Goal: Information Seeking & Learning: Learn about a topic

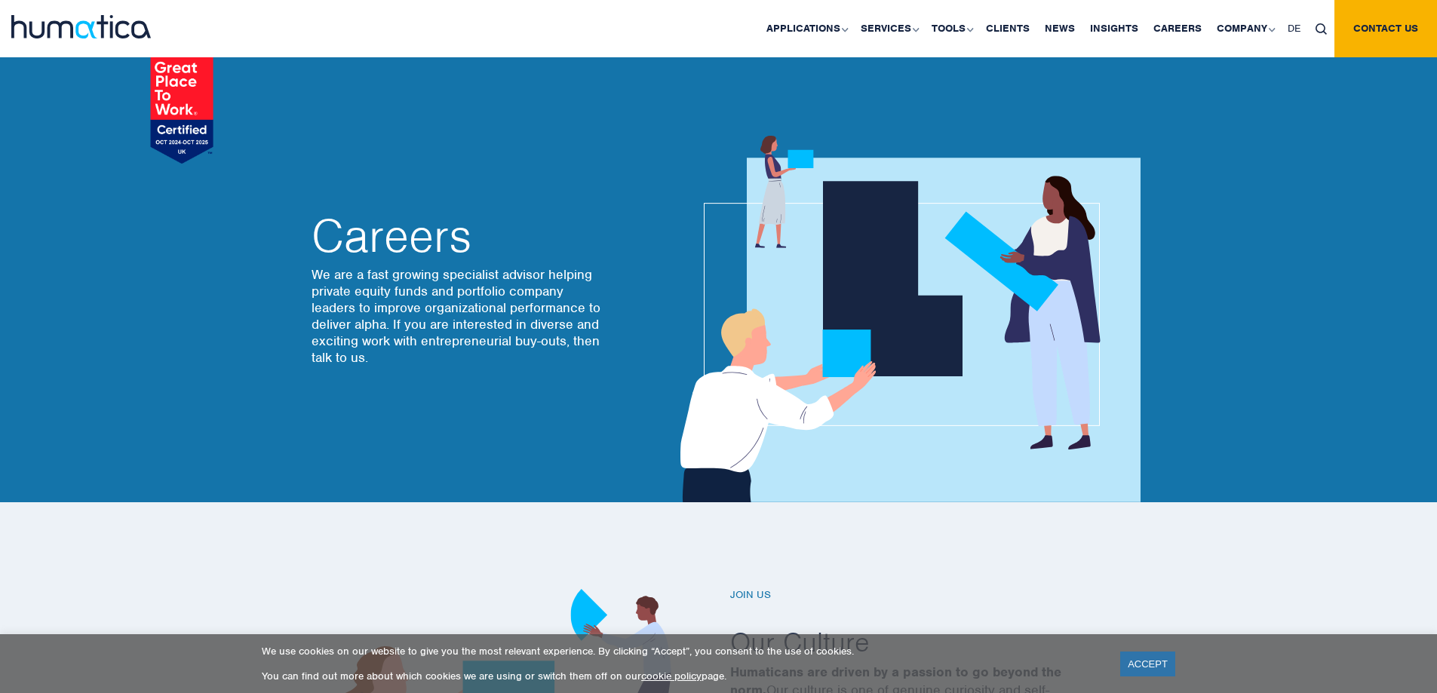
scroll to position [4265, 0]
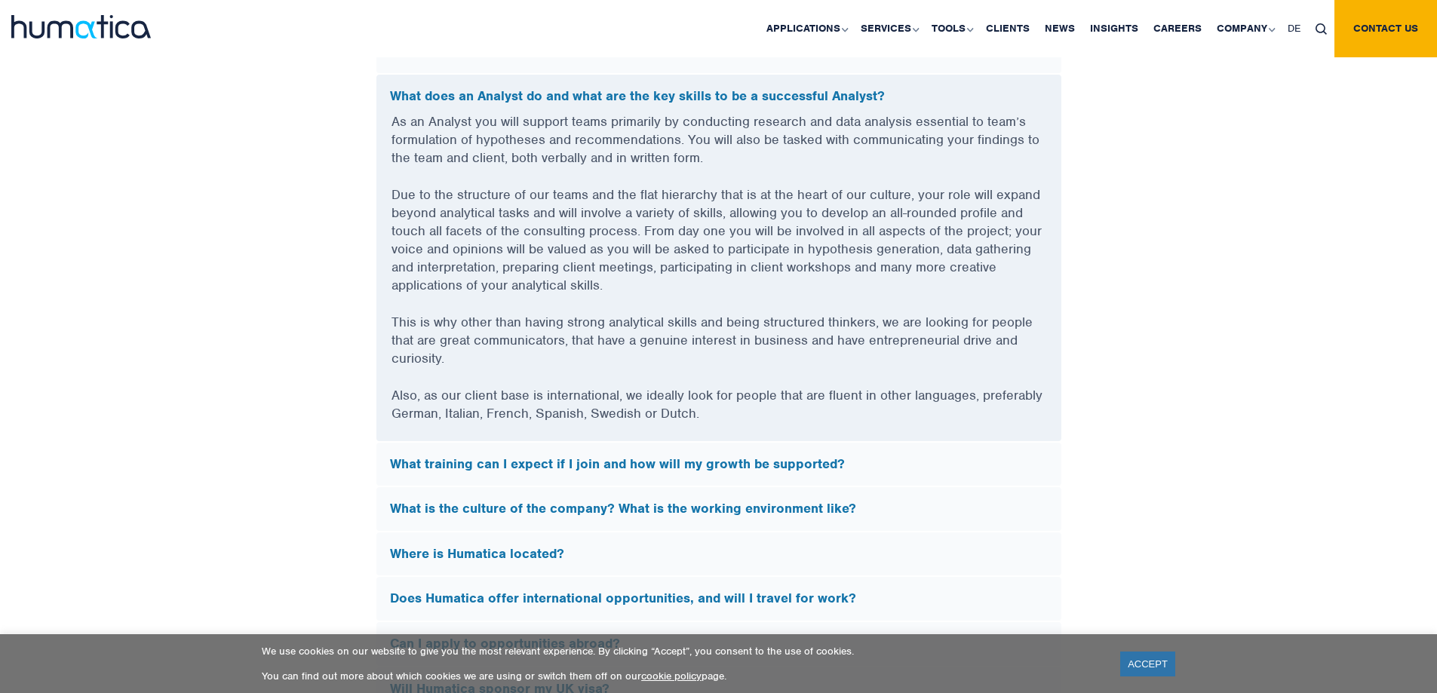
click at [1075, 414] on div "FAQs What does Humatica do? Humatica is a specialist consultancy focused on imp…" at bounding box center [719, 350] width 860 height 1026
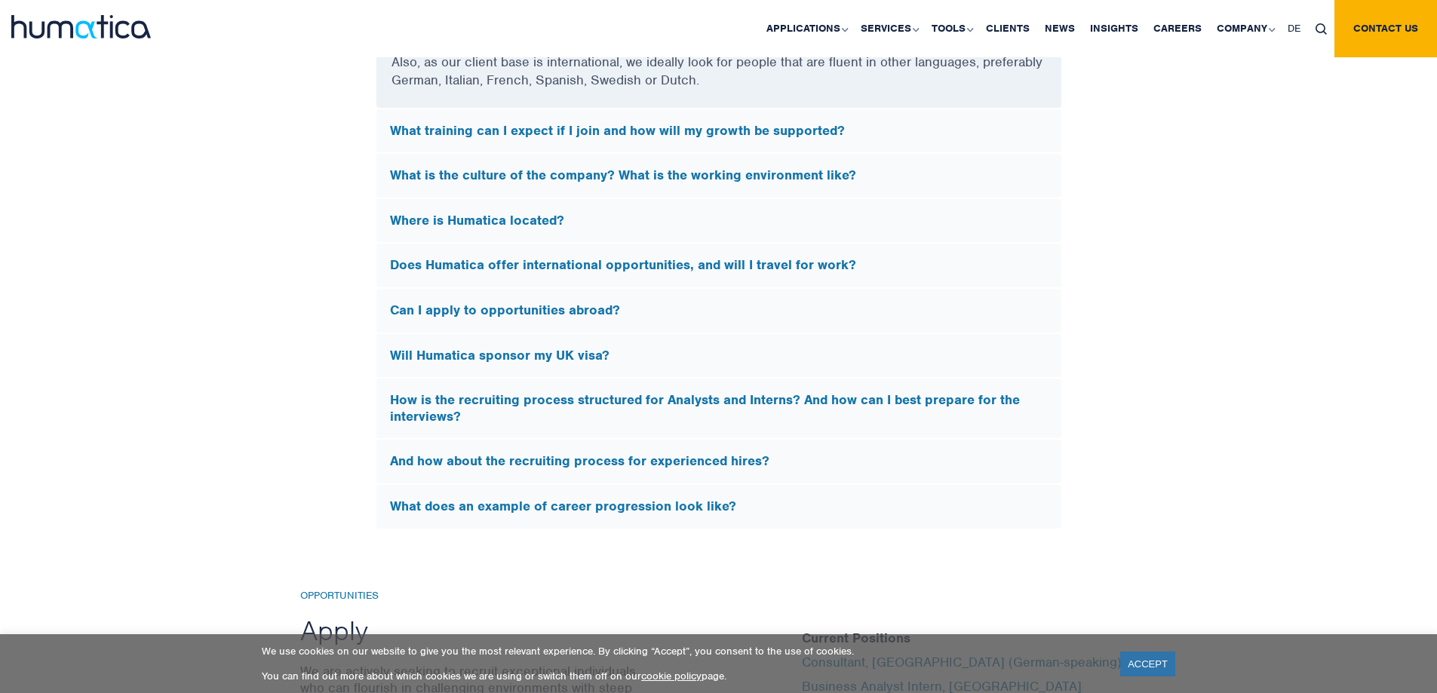
scroll to position [4605, 0]
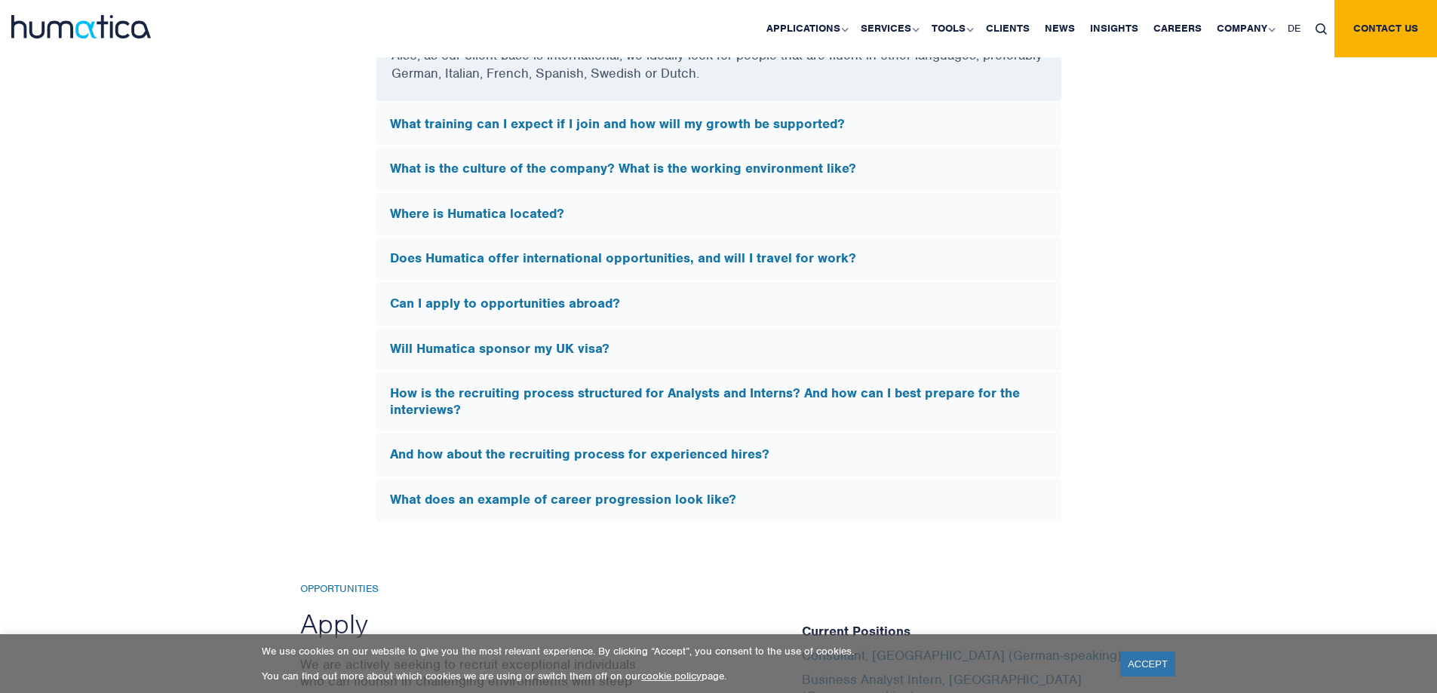
click at [817, 125] on h5 "What training can I expect if I join and how will my growth be supported?" at bounding box center [719, 124] width 658 height 17
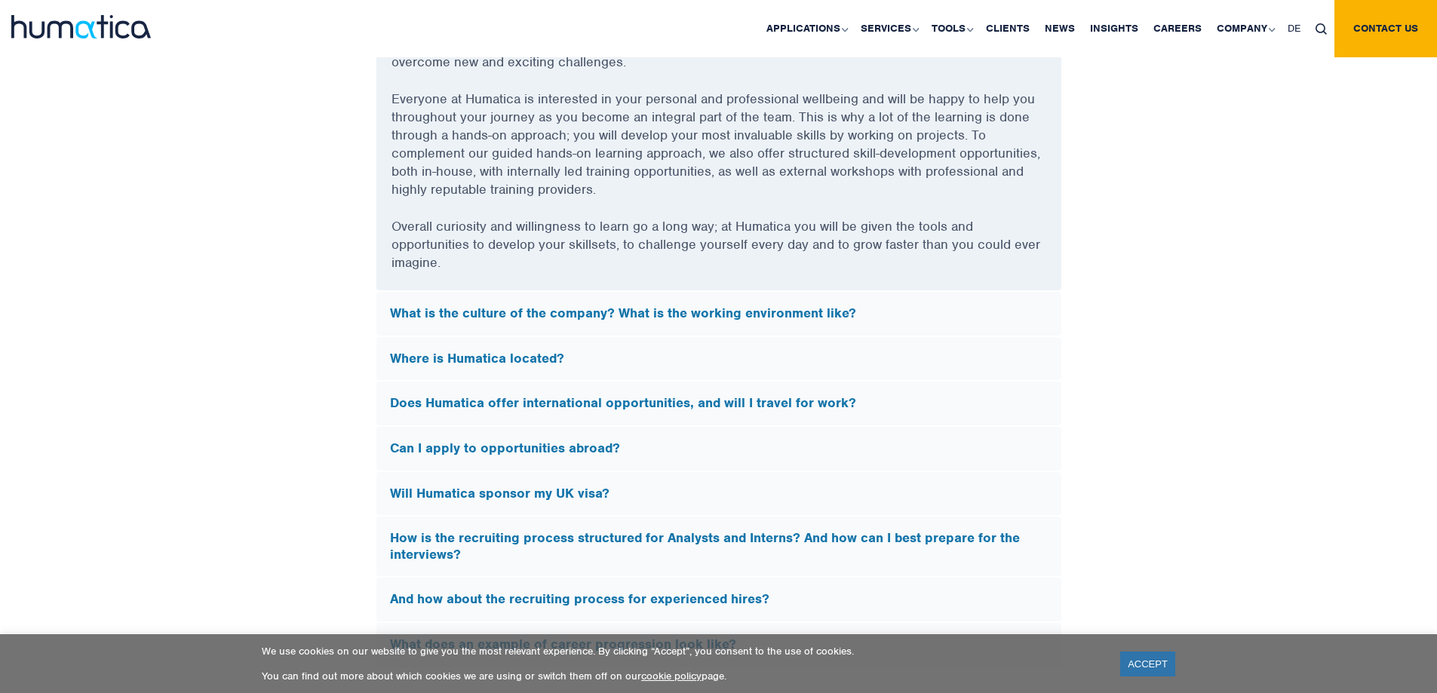
click at [1270, 318] on div "FAQs What does Humatica do? Humatica is a specialist consultancy focused on imp…" at bounding box center [718, 82] width 1437 height 1171
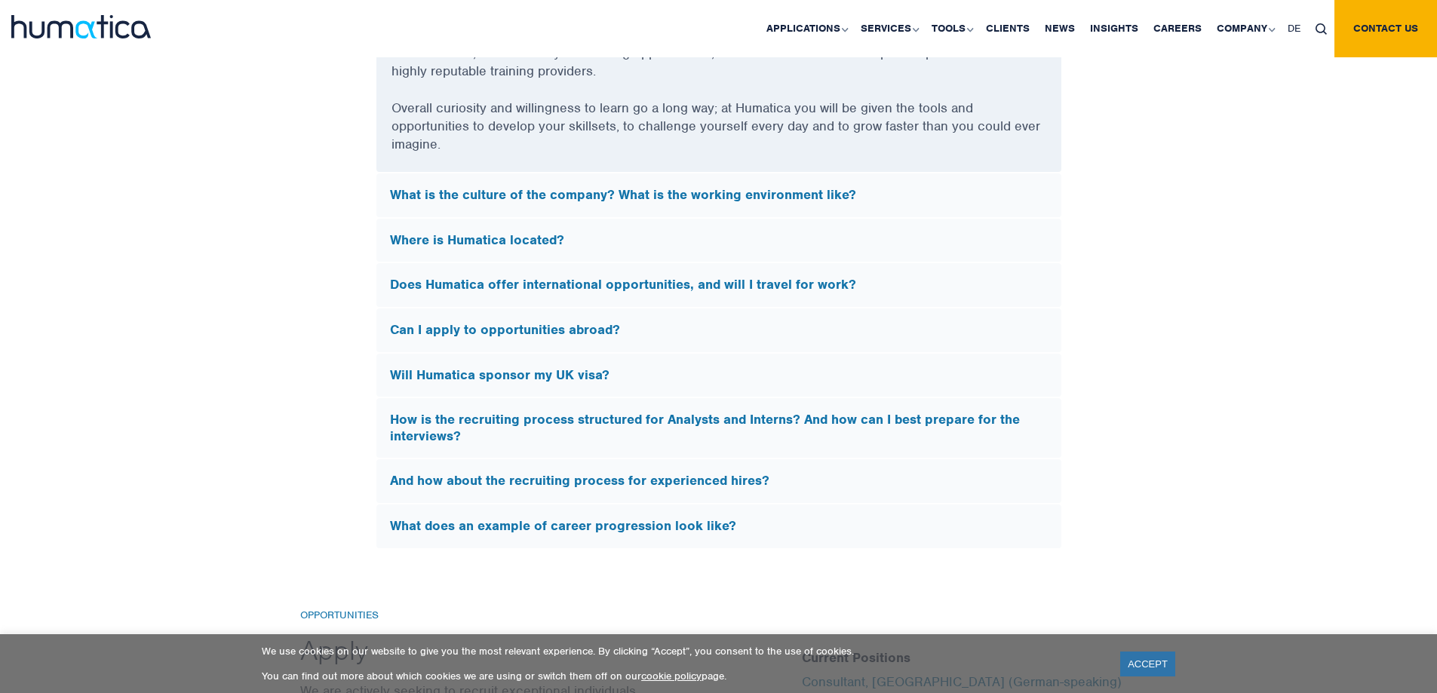
scroll to position [4726, 0]
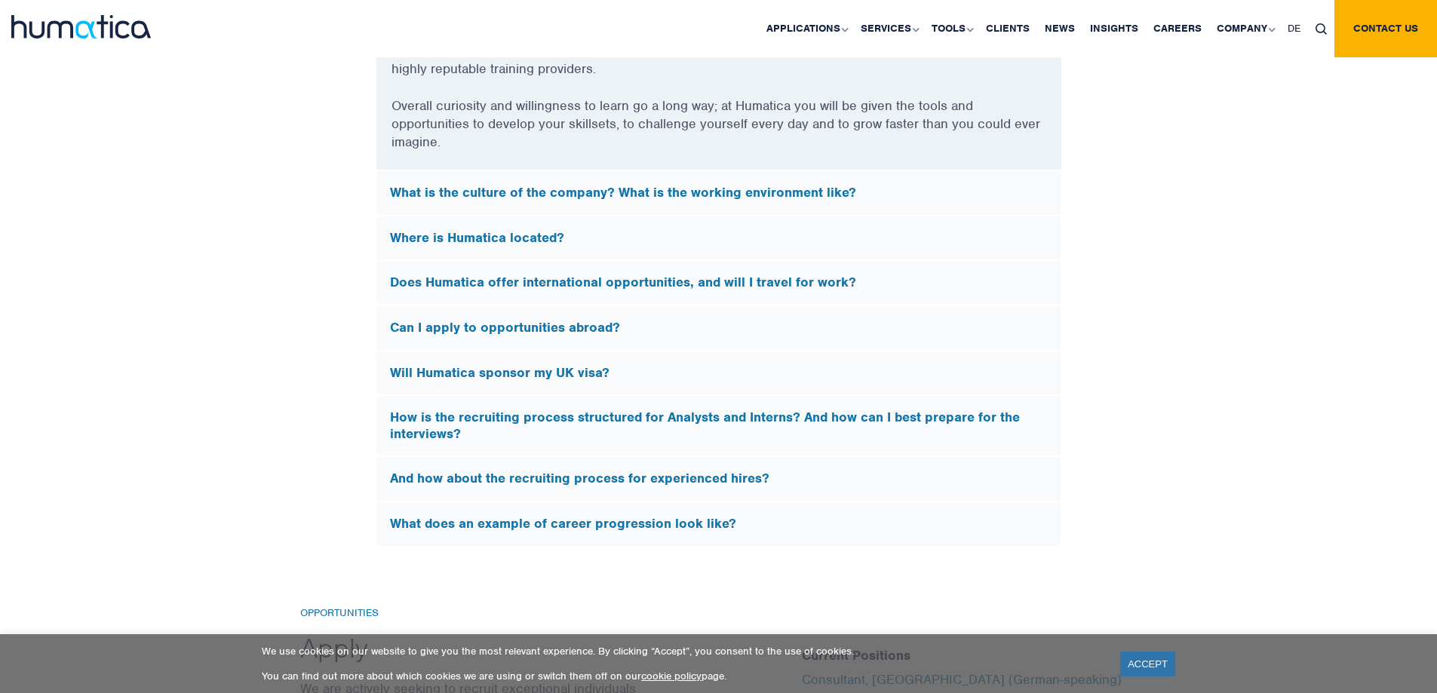
click at [1007, 218] on div "Where is Humatica located?" at bounding box center [718, 239] width 685 height 44
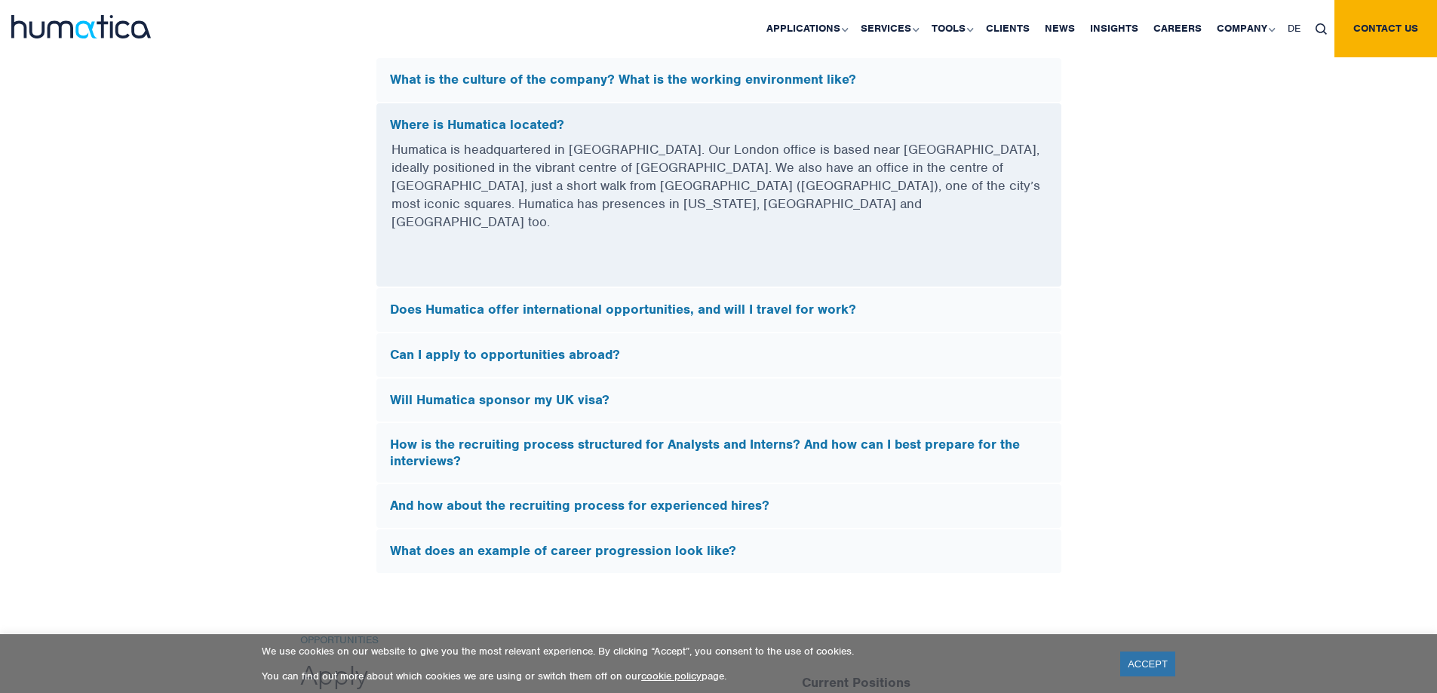
scroll to position [4394, 0]
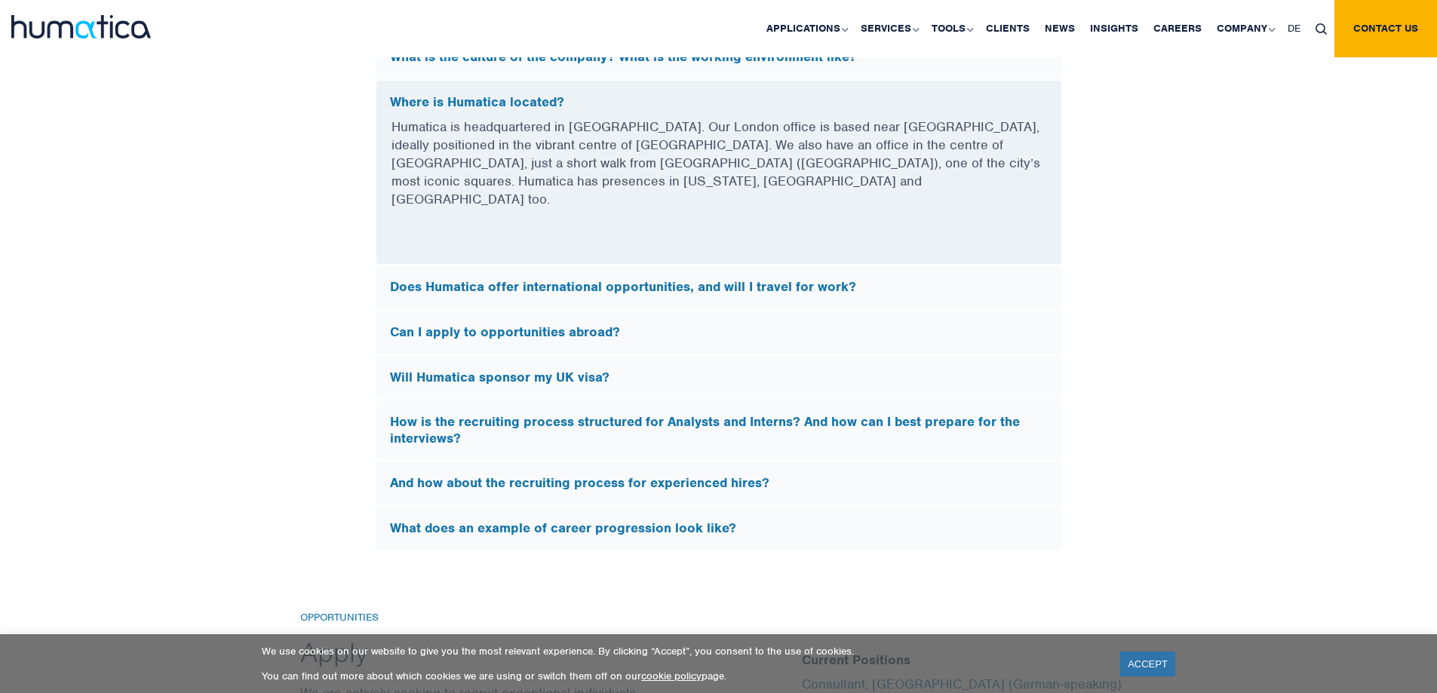
click at [820, 279] on h5 "Does Humatica offer international opportunities, and will I travel for work?" at bounding box center [719, 287] width 658 height 17
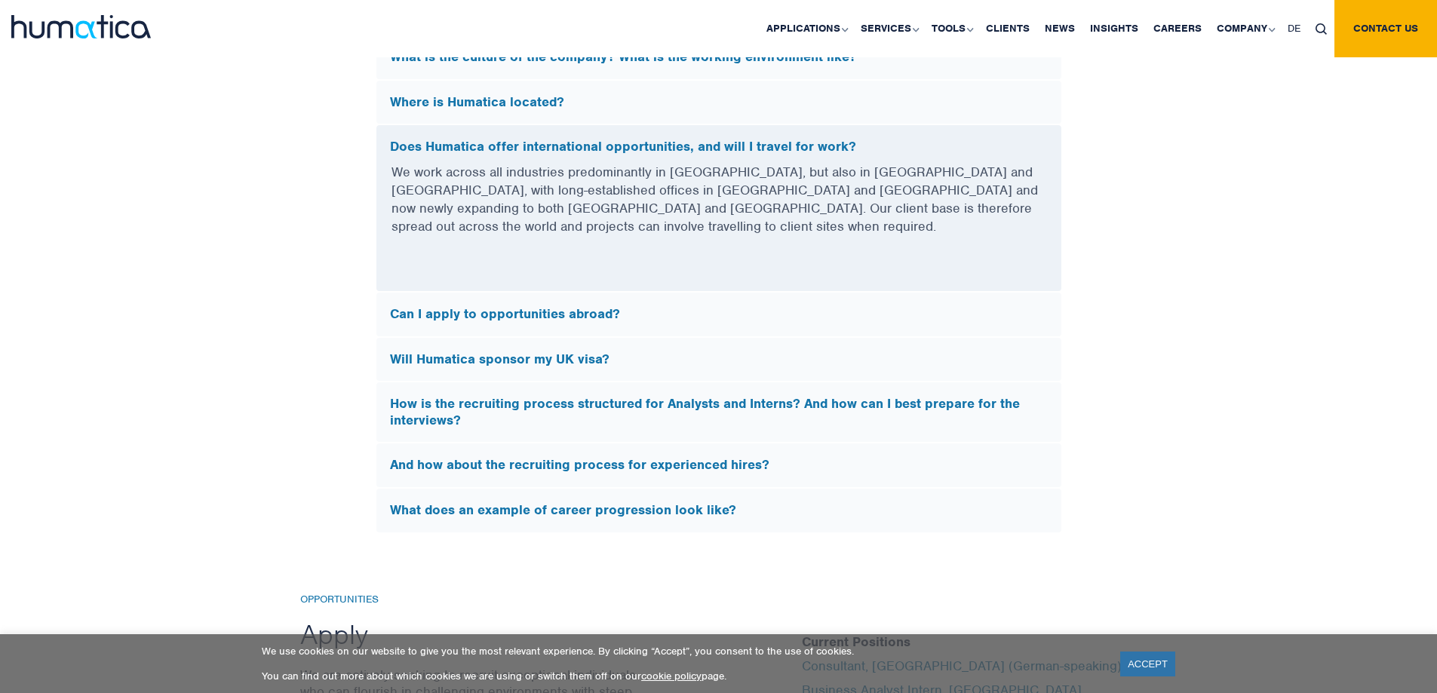
click at [900, 405] on h5 "How is the recruiting process structured for Analysts and Interns? And how can …" at bounding box center [719, 412] width 658 height 32
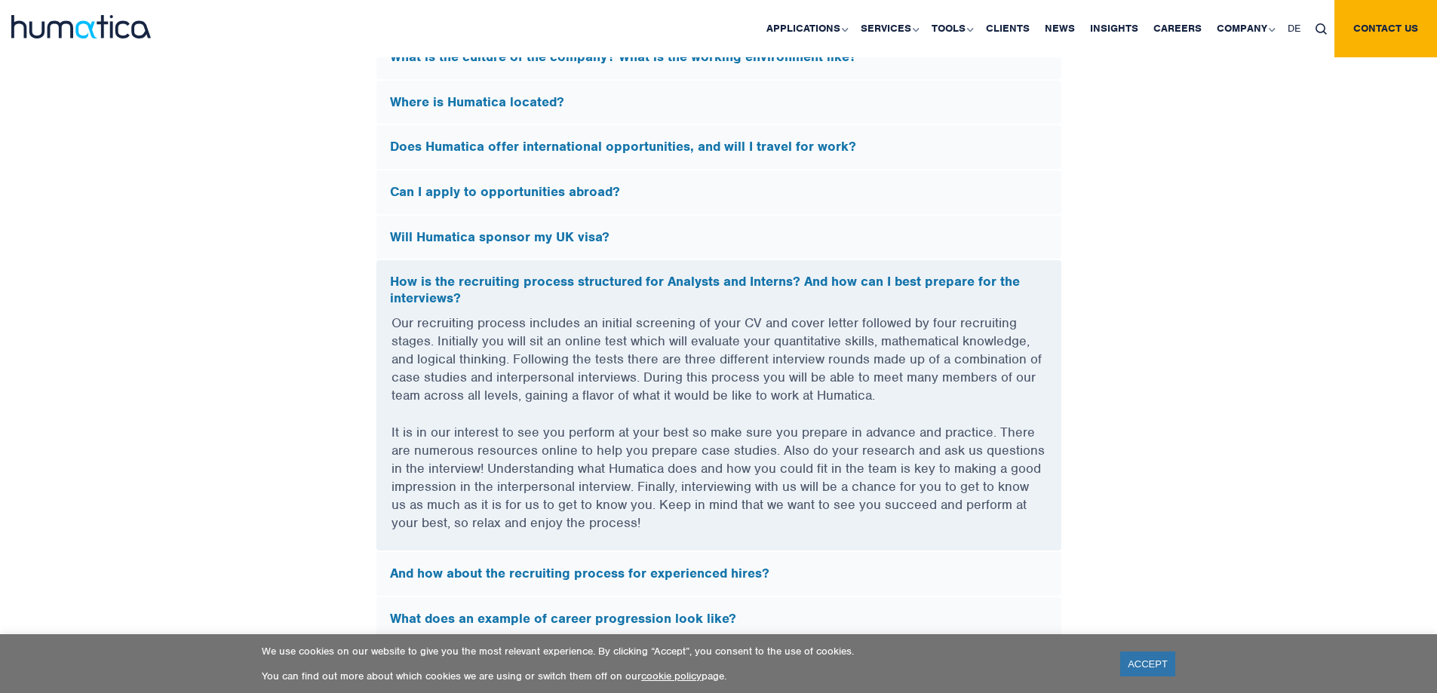
click at [1085, 418] on div "FAQs What does Humatica do? Humatica is a specialist consultancy focused on imp…" at bounding box center [719, 175] width 860 height 934
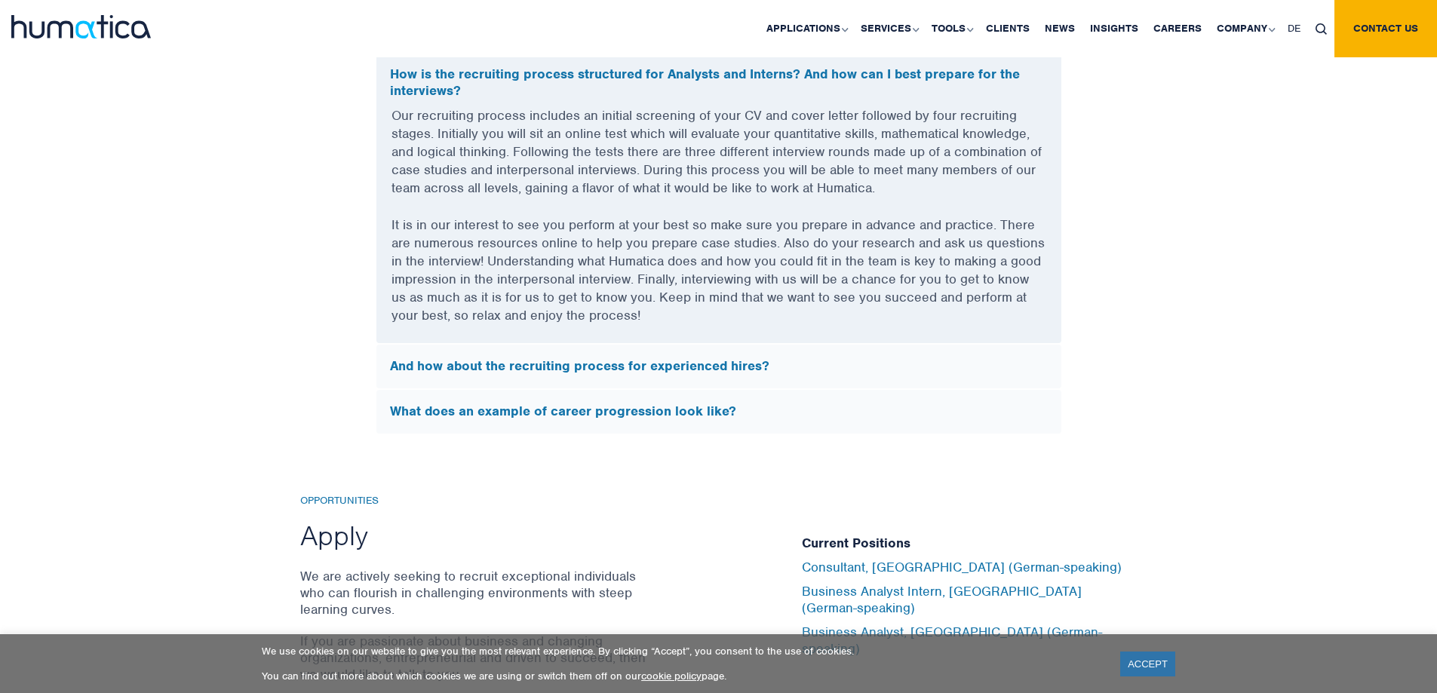
scroll to position [4635, 0]
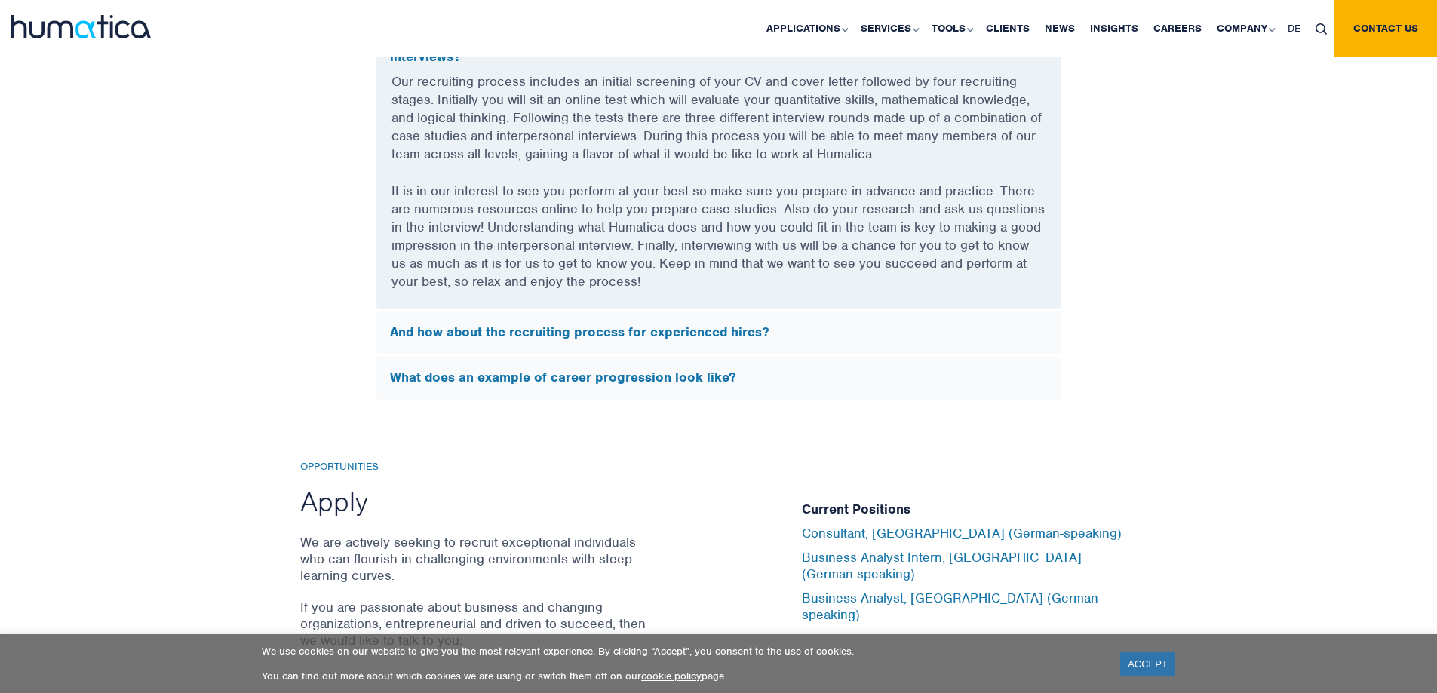
click at [952, 372] on h5 "What does an example of career progression look like?" at bounding box center [719, 378] width 658 height 17
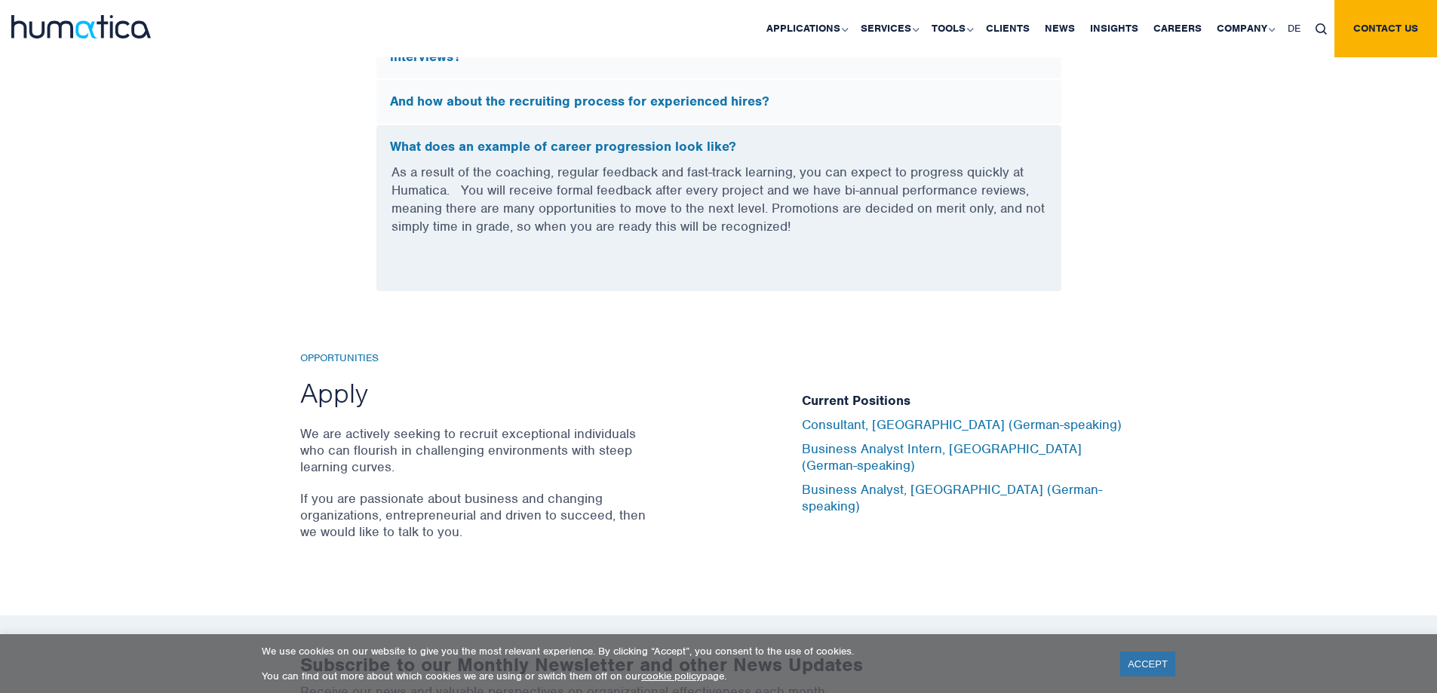
click at [1137, 346] on div "Opportunities Apply We are actively seeking to recruit exceptional individuals …" at bounding box center [718, 454] width 1437 height 324
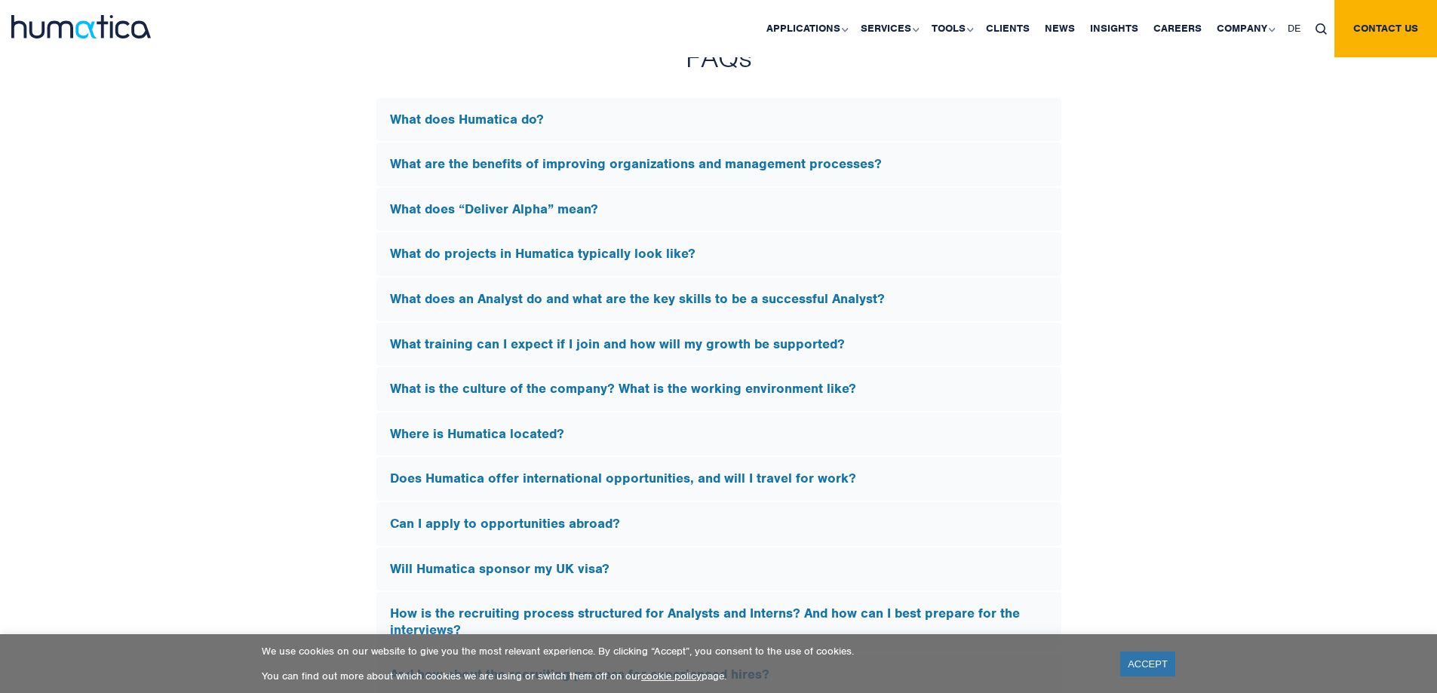
scroll to position [4032, 0]
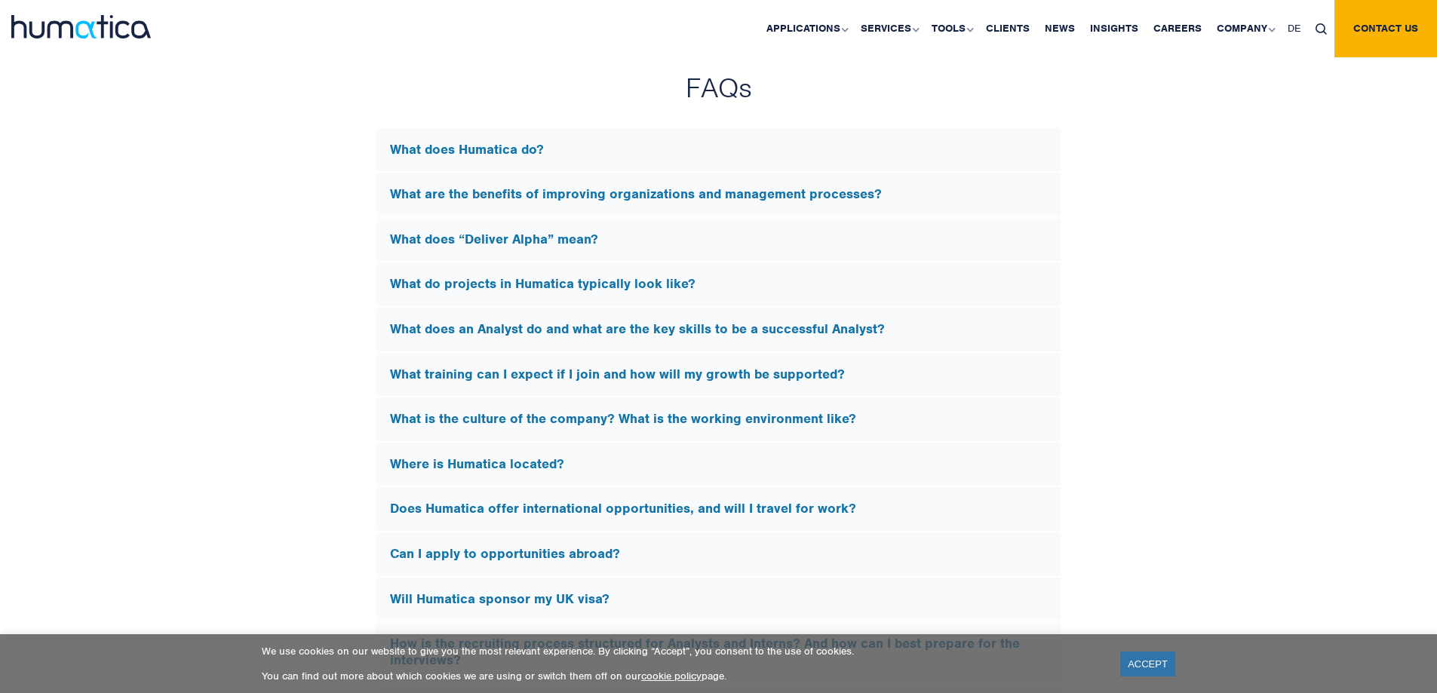
click at [577, 232] on h5 "What does “Deliver Alpha” mean?" at bounding box center [719, 240] width 658 height 17
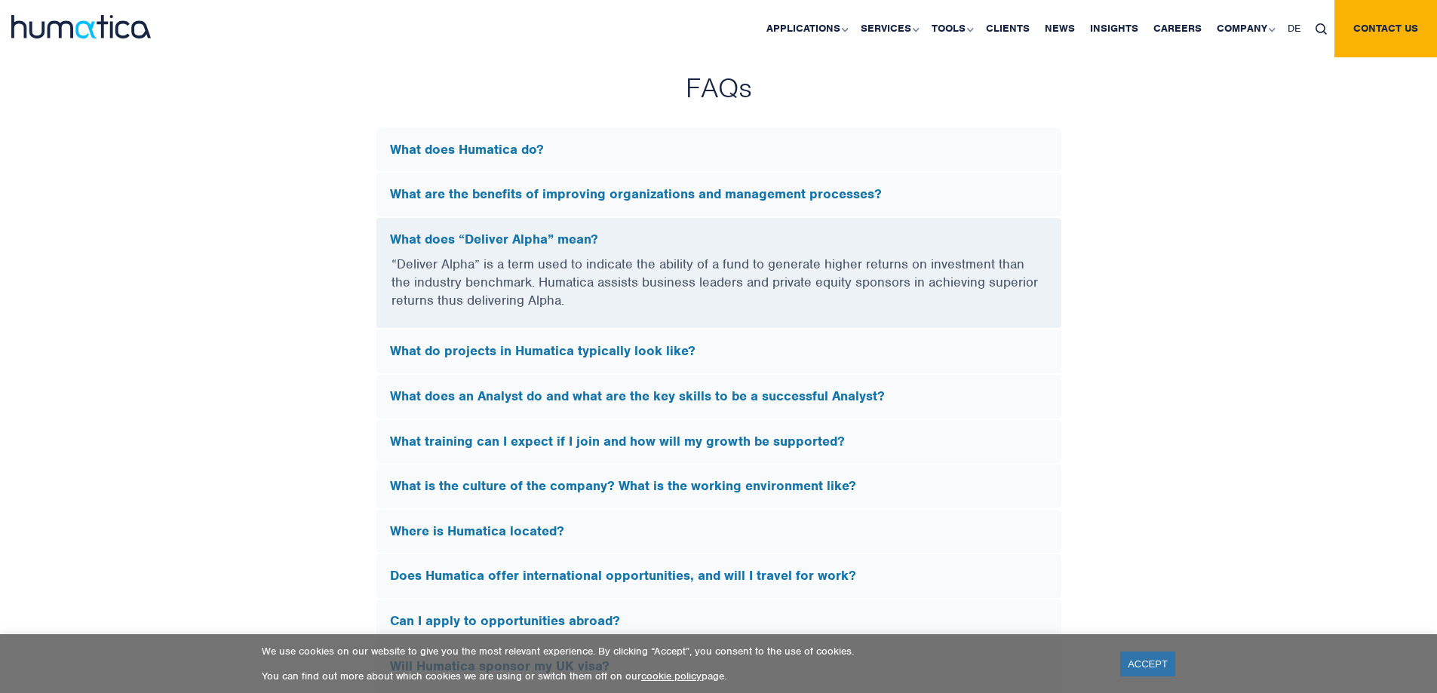
drag, startPoint x: 475, startPoint y: 162, endPoint x: 472, endPoint y: 143, distance: 19.2
click at [472, 143] on h5 "What does Humatica do?" at bounding box center [719, 150] width 658 height 17
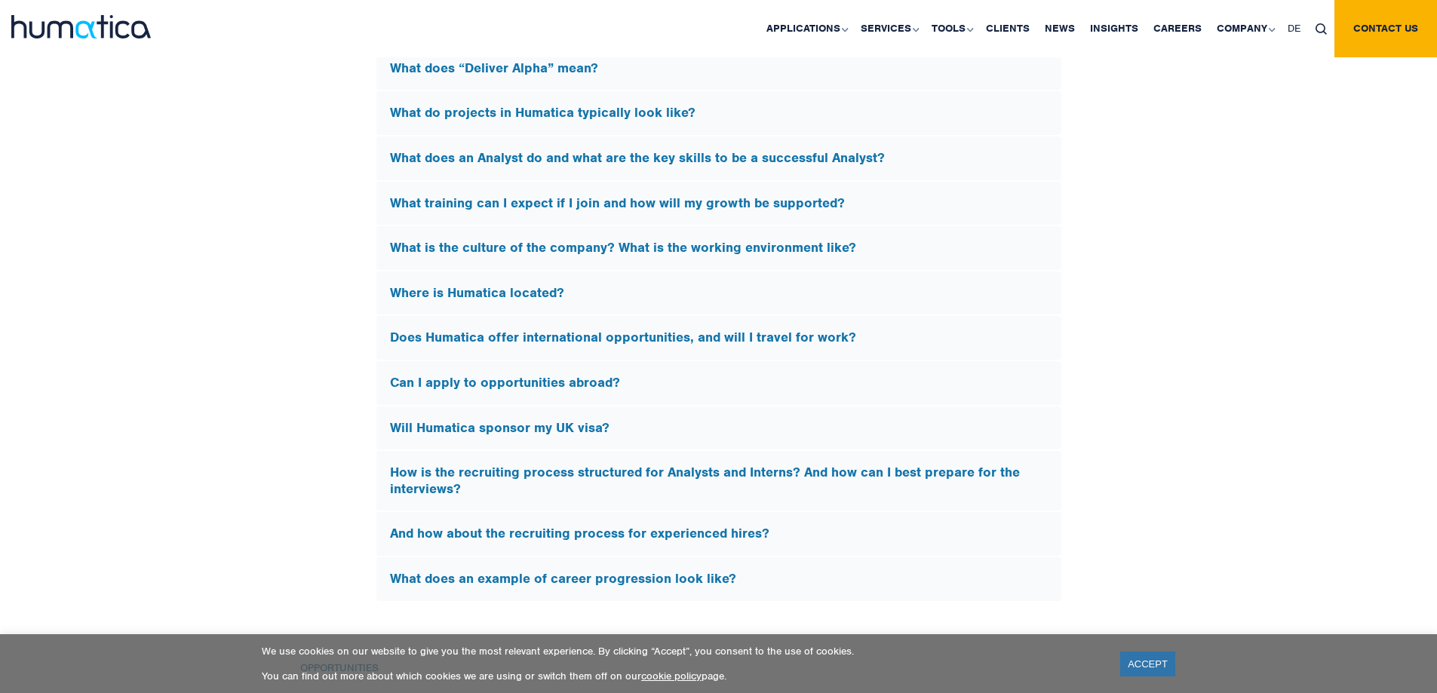
scroll to position [4484, 0]
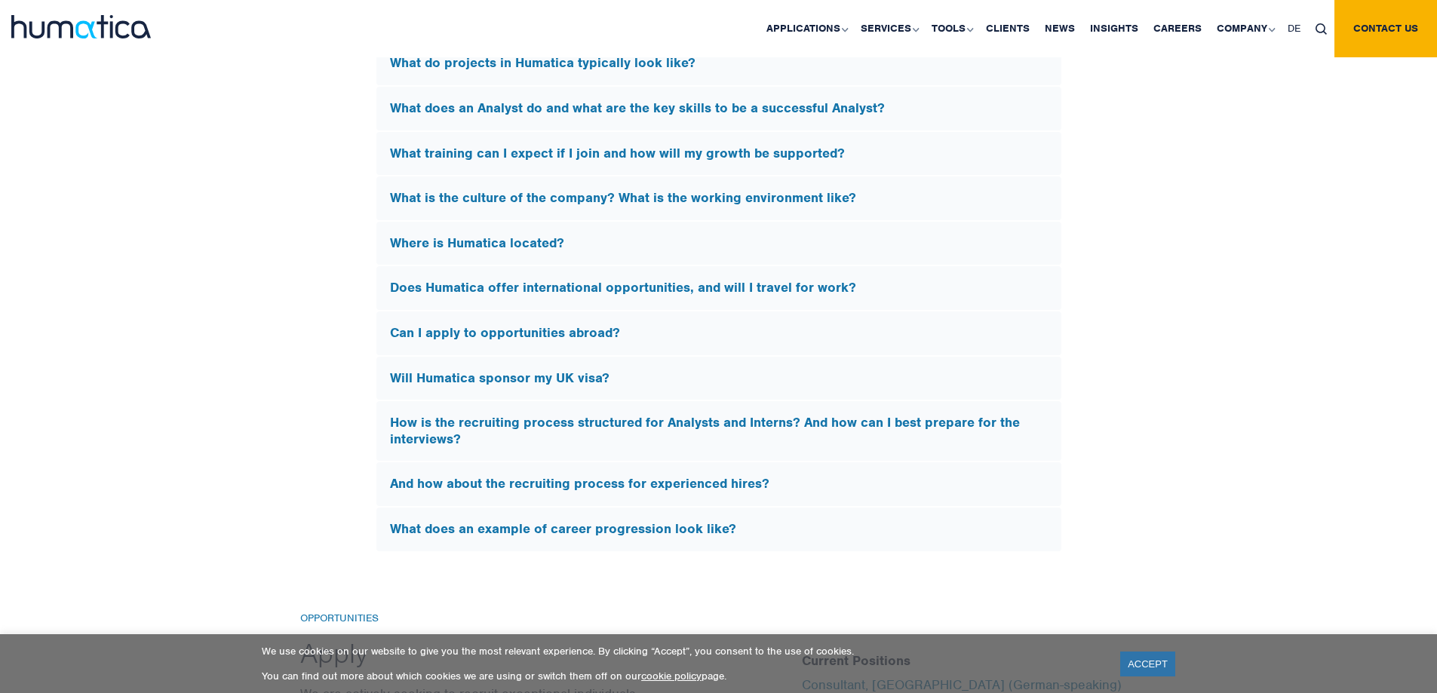
click at [648, 388] on div "Will Humatica sponsor my UK visa?" at bounding box center [718, 379] width 685 height 44
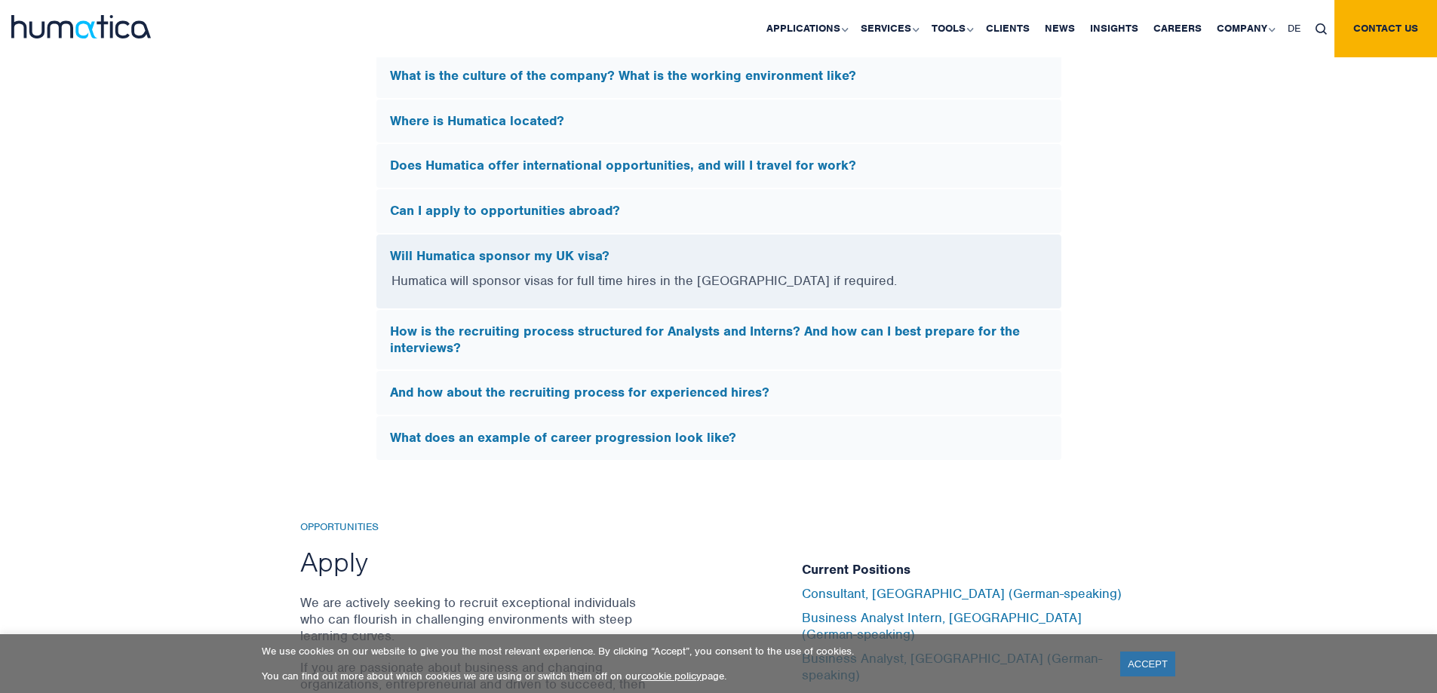
scroll to position [4253, 0]
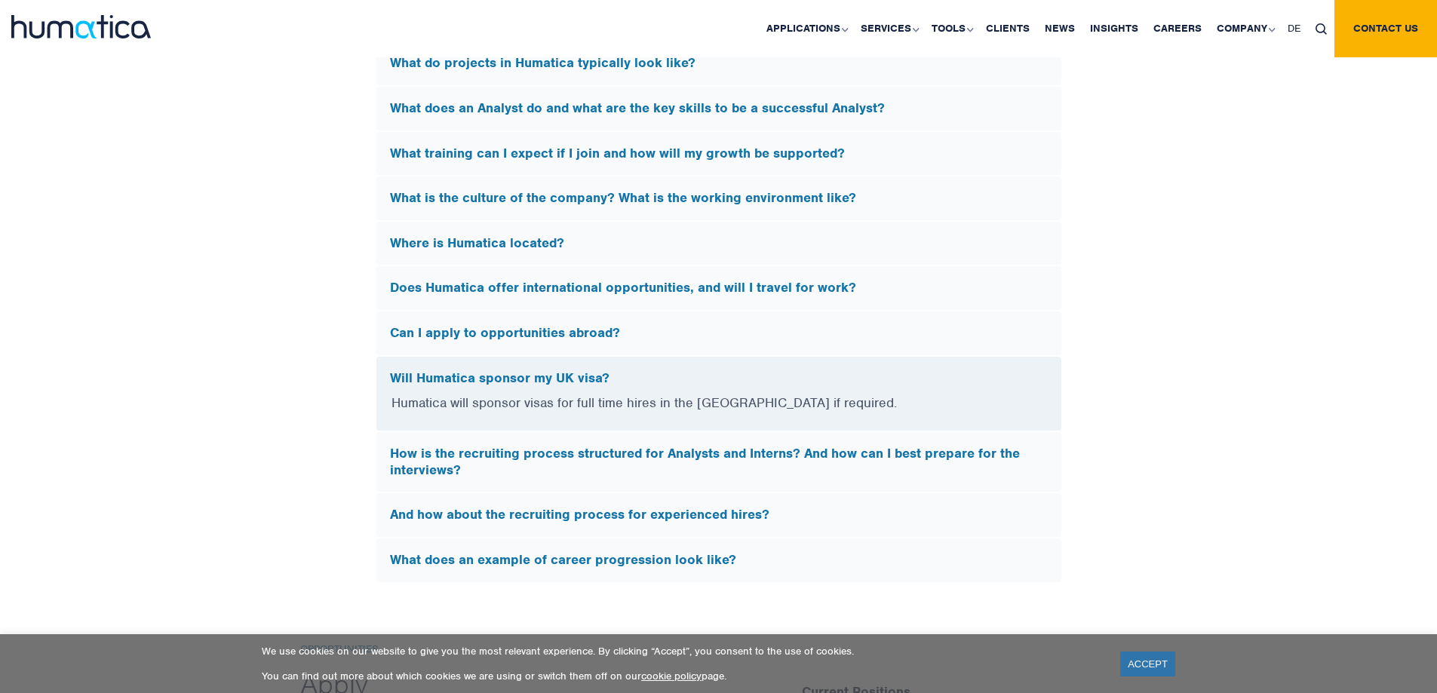
click at [773, 349] on div "Can I apply to opportunities abroad?" at bounding box center [718, 334] width 685 height 44
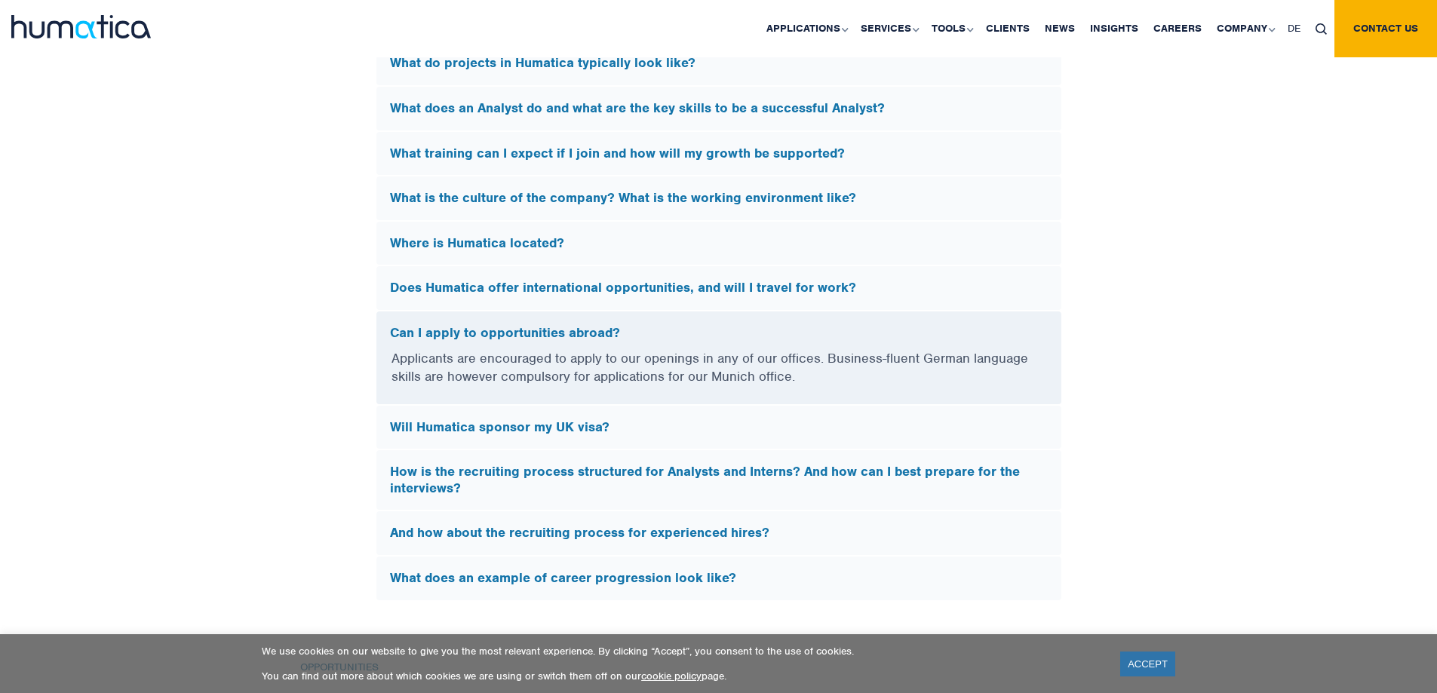
click at [675, 327] on h5 "Can I apply to opportunities abroad?" at bounding box center [719, 333] width 658 height 17
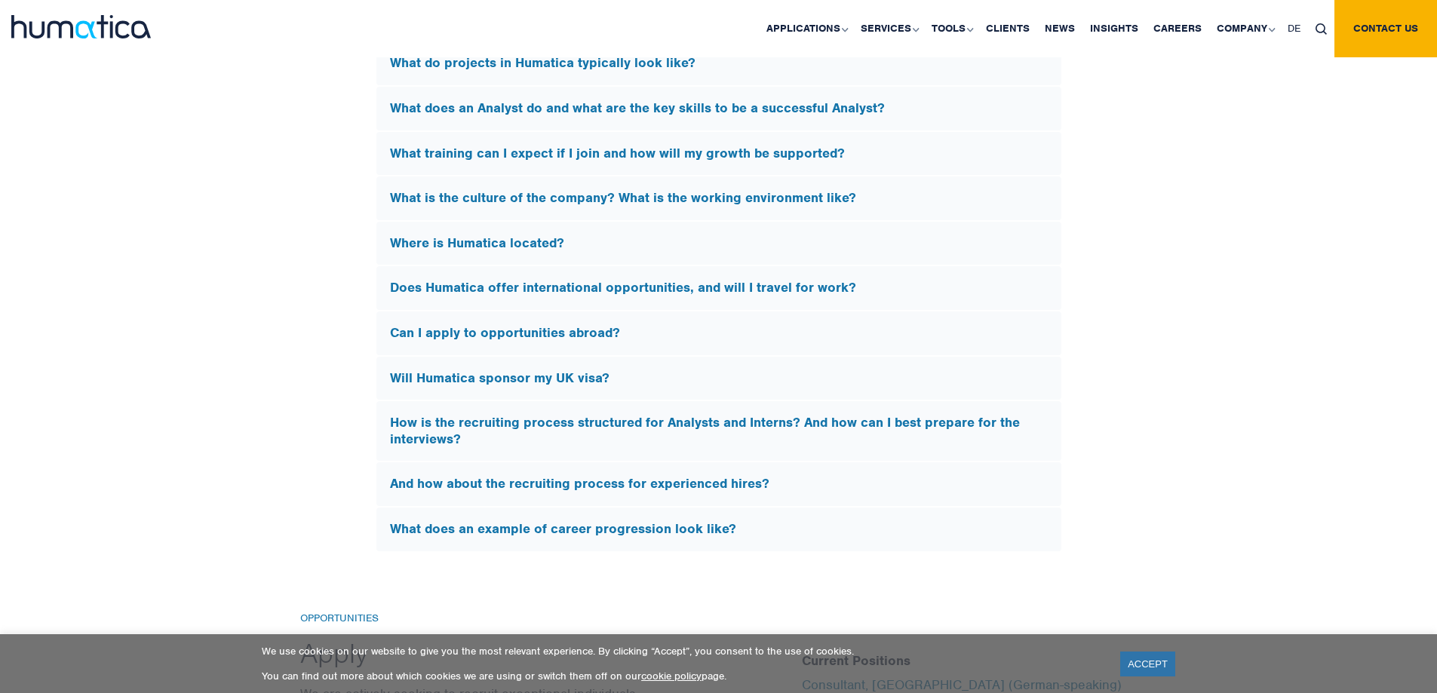
click at [637, 486] on h5 "And how about the recruiting process for experienced hires?" at bounding box center [719, 484] width 658 height 17
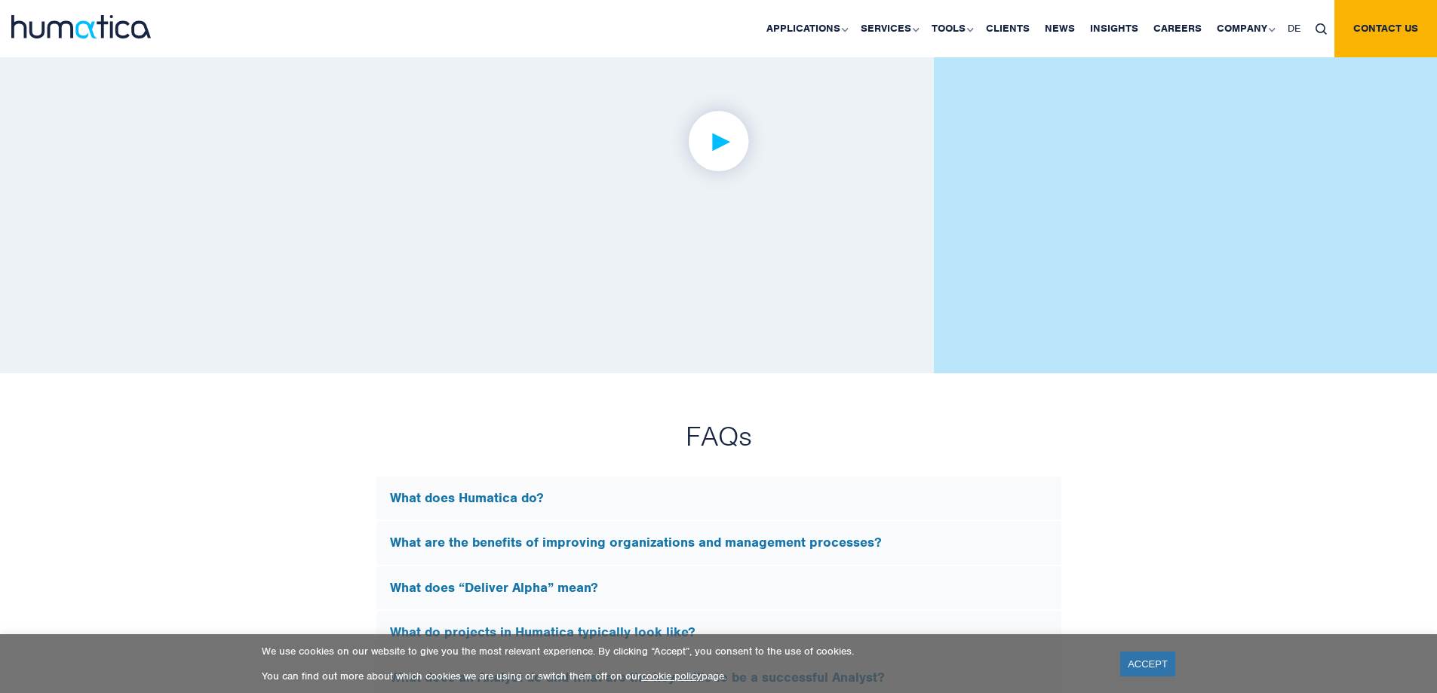
scroll to position [3649, 0]
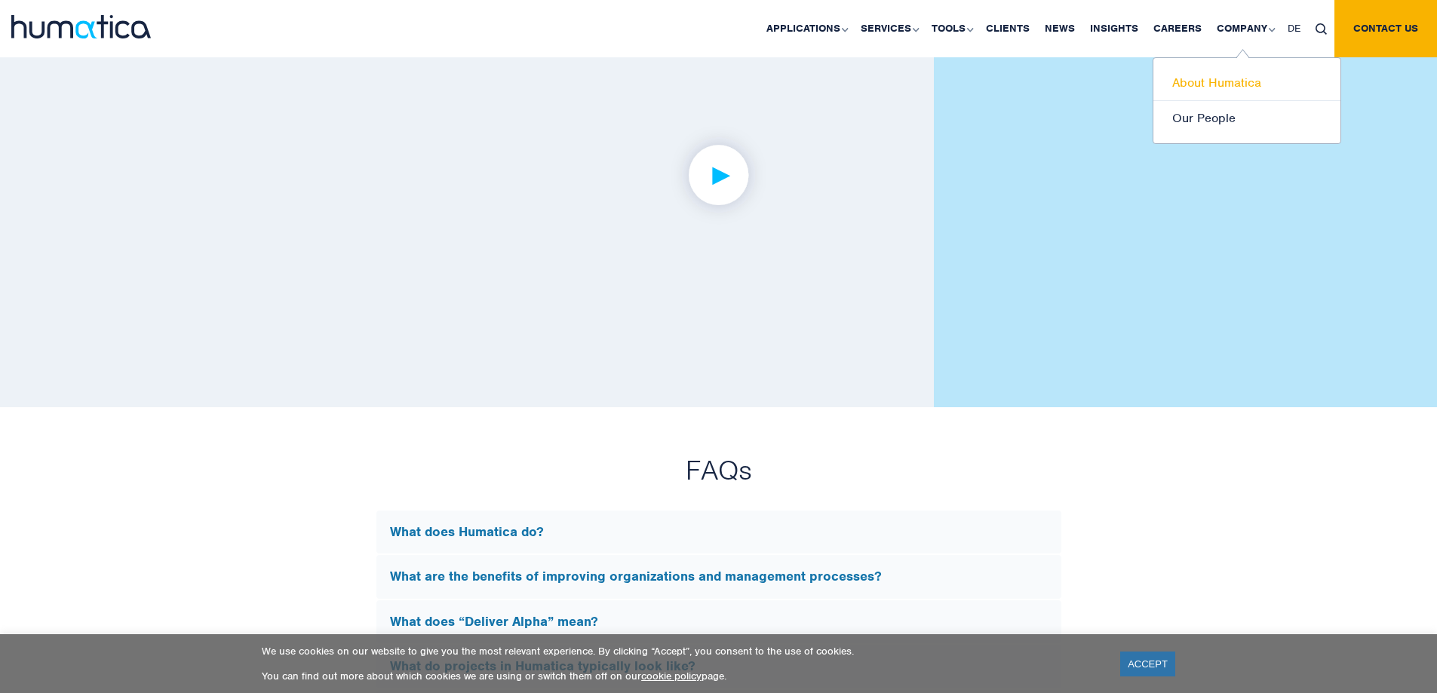
click at [1239, 76] on link "About Humatica" at bounding box center [1247, 83] width 187 height 35
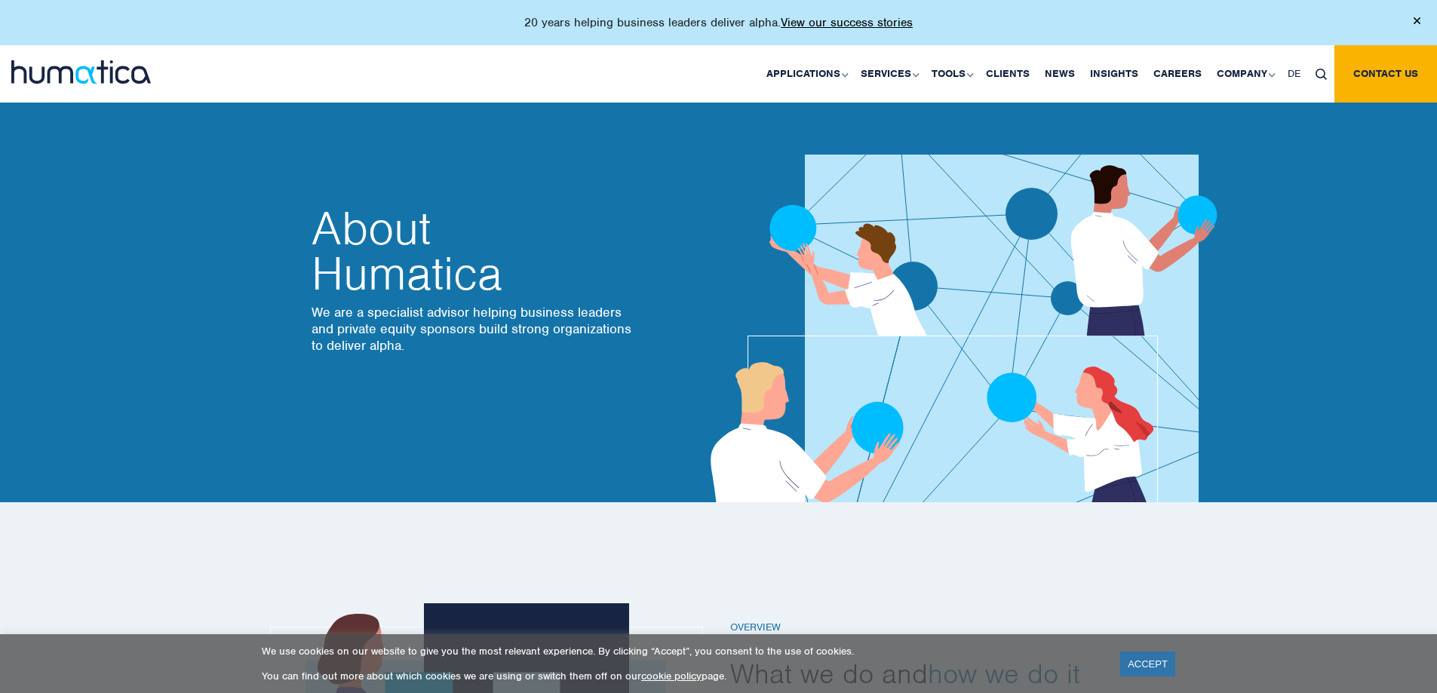
click at [1418, 17] on img at bounding box center [1417, 20] width 7 height 7
